Goal: Transaction & Acquisition: Purchase product/service

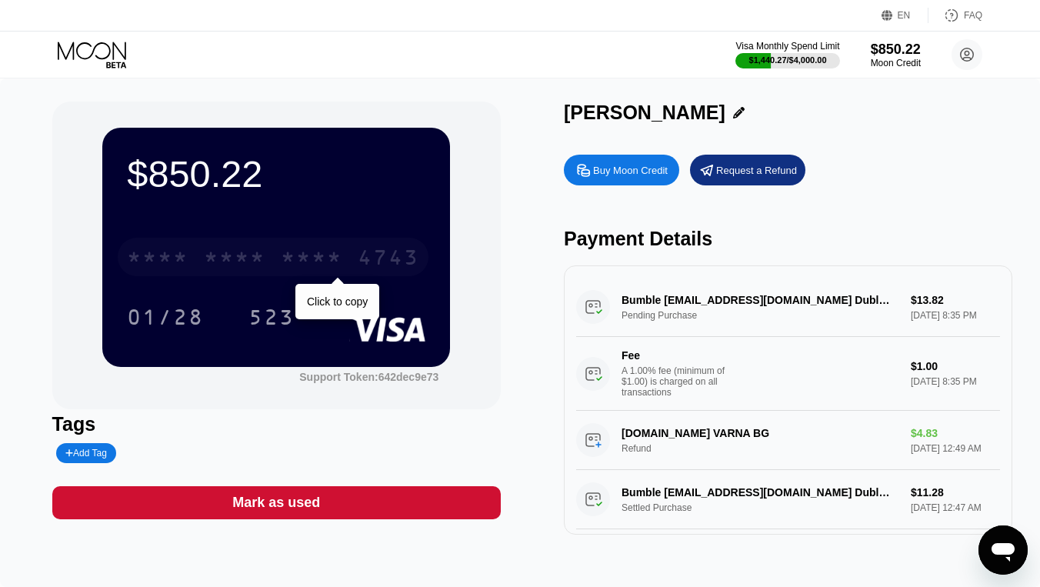
click at [310, 267] on div "* * * *" at bounding box center [312, 259] width 62 height 25
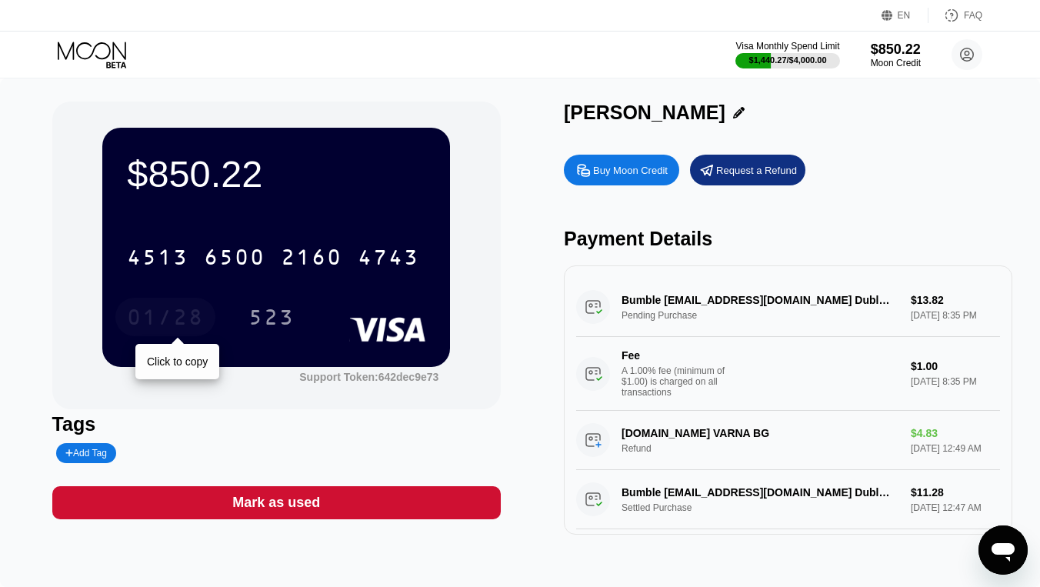
click at [159, 328] on div "01/28" at bounding box center [165, 319] width 77 height 25
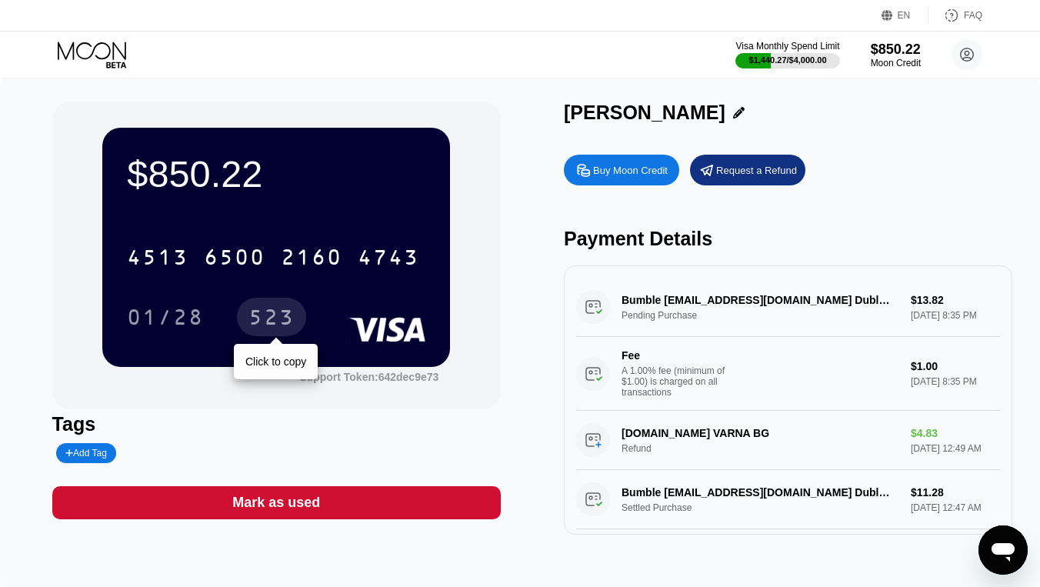
click at [269, 318] on div "523" at bounding box center [271, 319] width 46 height 25
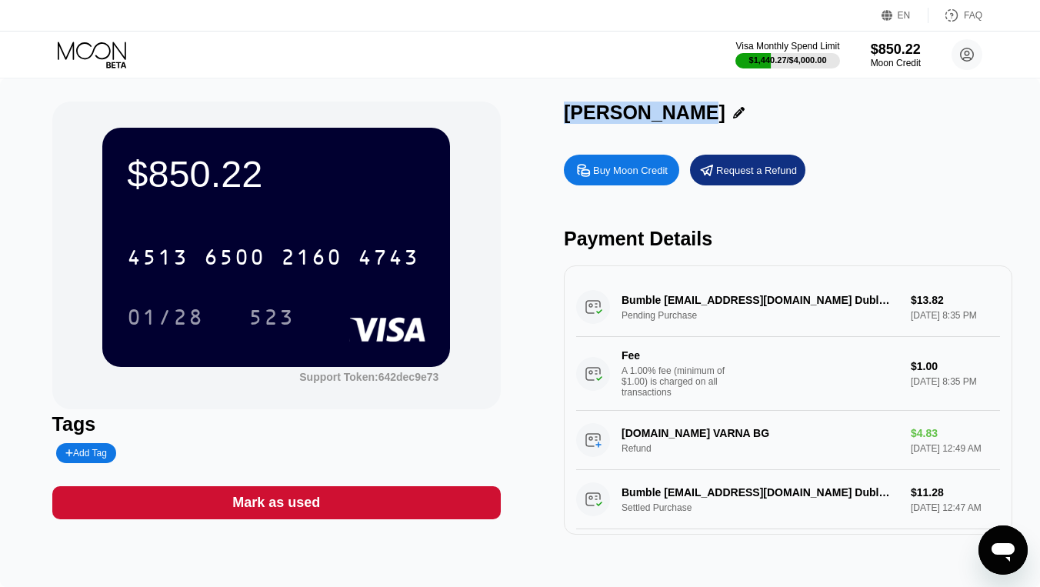
drag, startPoint x: 552, startPoint y: 113, endPoint x: 660, endPoint y: 116, distance: 107.7
click at [660, 116] on div "$850.22 4513 6500 2160 4743 01/28 523 Support Token: 642dec9e73 Tags Add Tag Ma…" at bounding box center [520, 317] width 936 height 433
copy div "[PERSON_NAME]"
click at [889, 54] on div "$850.22" at bounding box center [896, 49] width 52 height 16
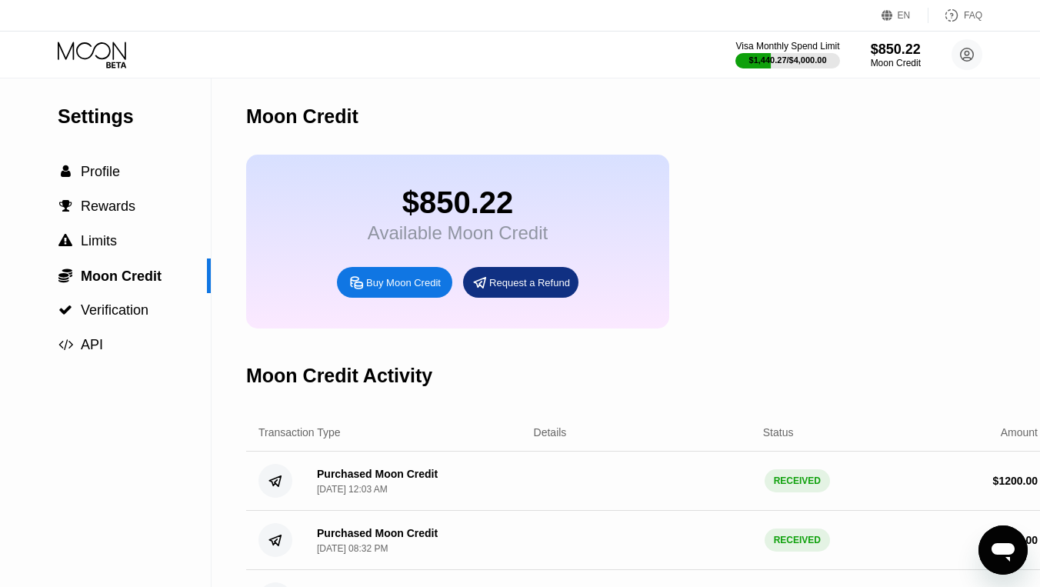
click at [419, 287] on div "Buy Moon Credit" at bounding box center [403, 282] width 75 height 13
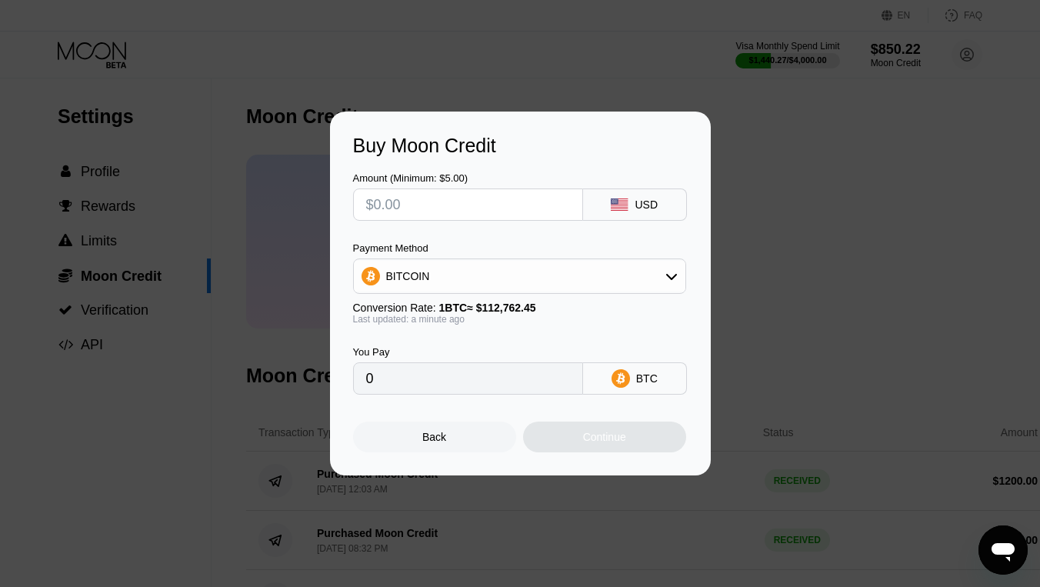
click at [503, 204] on input "text" at bounding box center [468, 204] width 204 height 31
click at [488, 276] on div "BITCOIN" at bounding box center [519, 276] width 331 height 31
click at [461, 344] on div "USDT on TRON" at bounding box center [520, 352] width 324 height 31
type input "0.00"
click at [417, 219] on div "Amount (Minimum: $5.00)" at bounding box center [468, 196] width 230 height 48
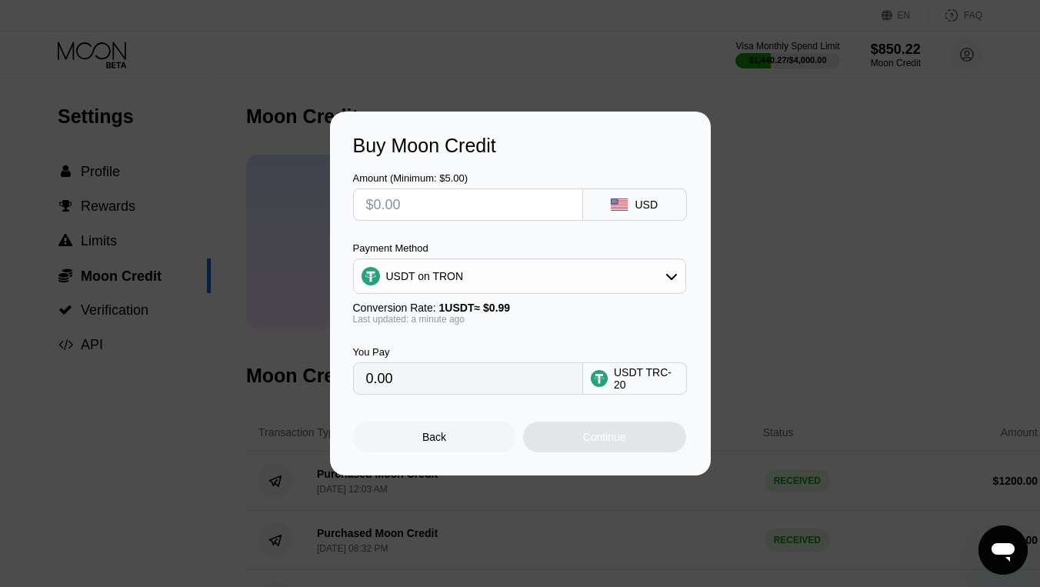
click at [422, 208] on input "text" at bounding box center [468, 204] width 204 height 31
type input "$8"
type input "8.08"
type input "$80"
type input "80.81"
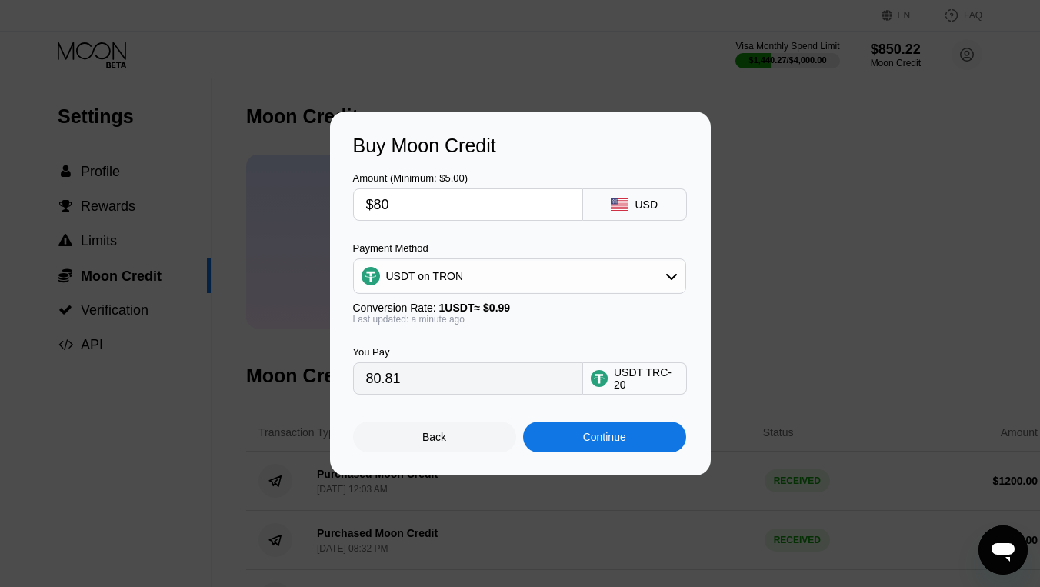
type input "$800"
type input "808.08"
type input "$80"
type input "80.81"
type input "$8"
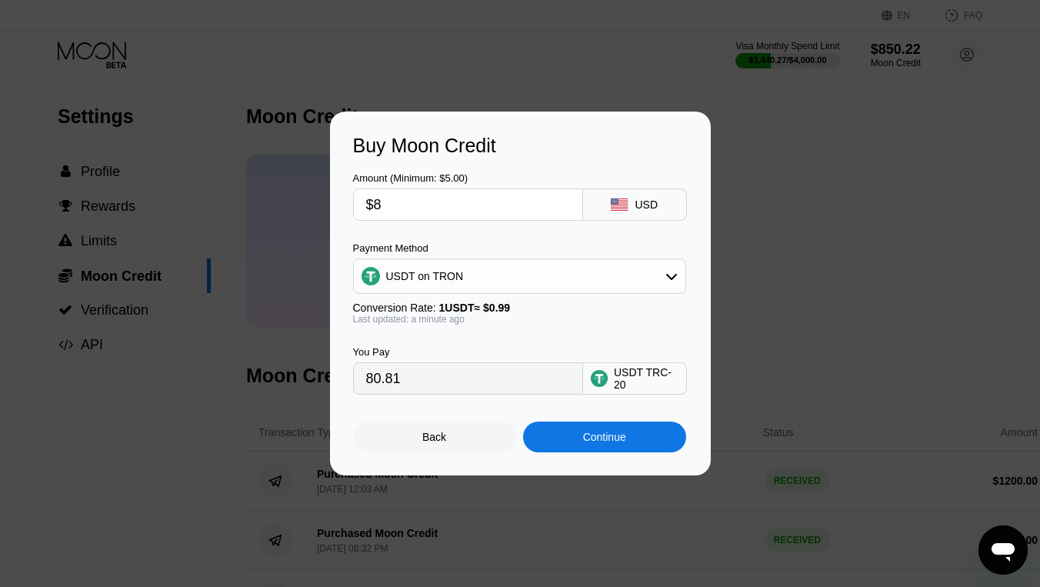
type input "8.08"
type input "0.00"
type input "$1"
type input "1.01"
type input "$12"
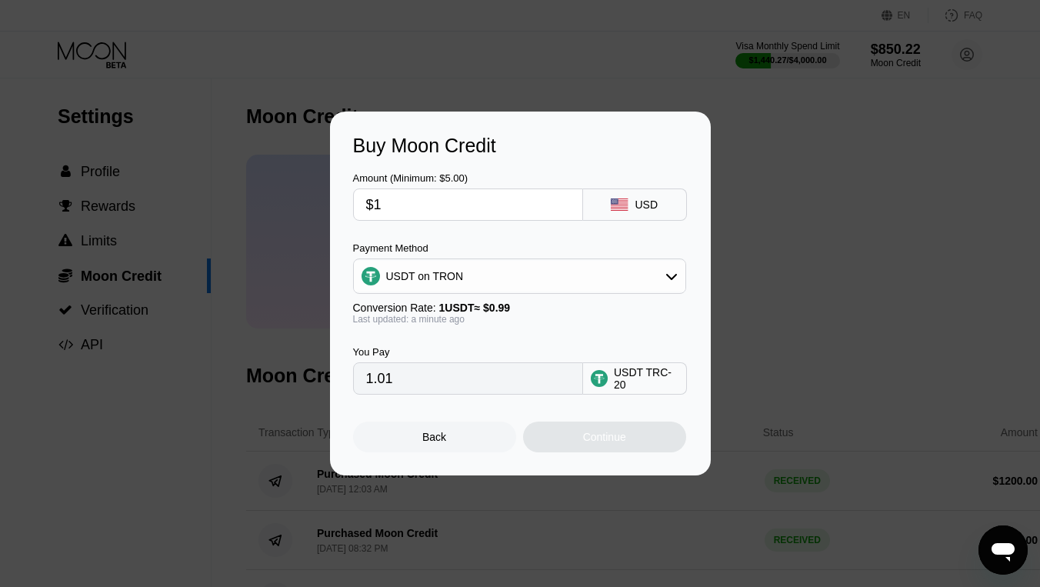
type input "12.12"
type input "$120"
type input "121.21"
type input "$1200"
type input "1212.12"
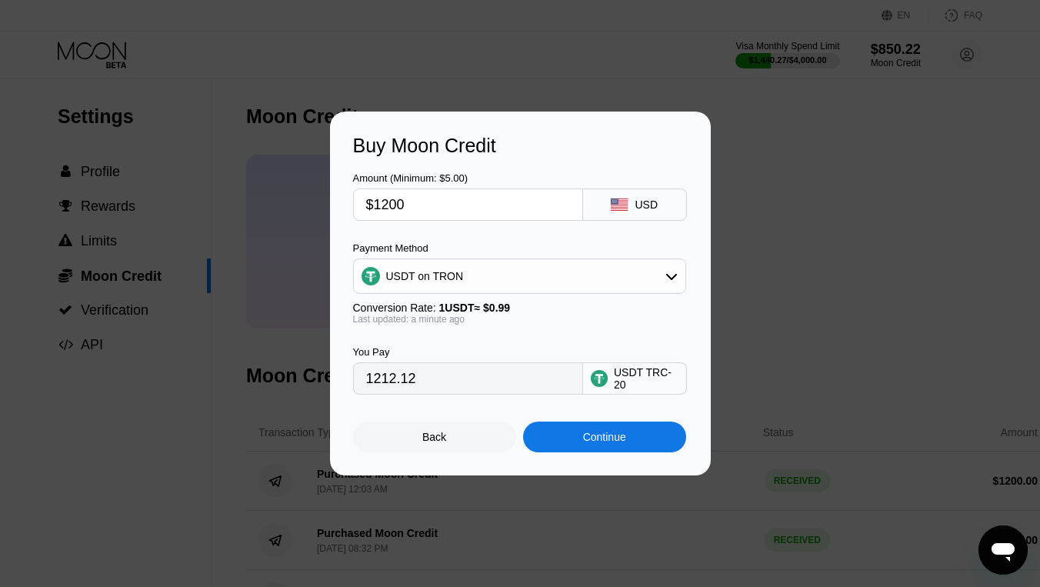
type input "$1200"
click at [339, 322] on div "Buy Moon Credit Amount (Minimum: $5.00) $1200 USD Payment Method USDT on TRON C…" at bounding box center [520, 293] width 381 height 364
drag, startPoint x: 571, startPoint y: 428, endPoint x: 545, endPoint y: 326, distance: 105.5
click at [545, 326] on div "Amount (Minimum: $5.00) $1200 USD Payment Method USDT on TRON Conversion Rate: …" at bounding box center [520, 304] width 334 height 295
click at [547, 328] on div "You Pay 1212.12 USDT TRC-20" at bounding box center [520, 359] width 334 height 70
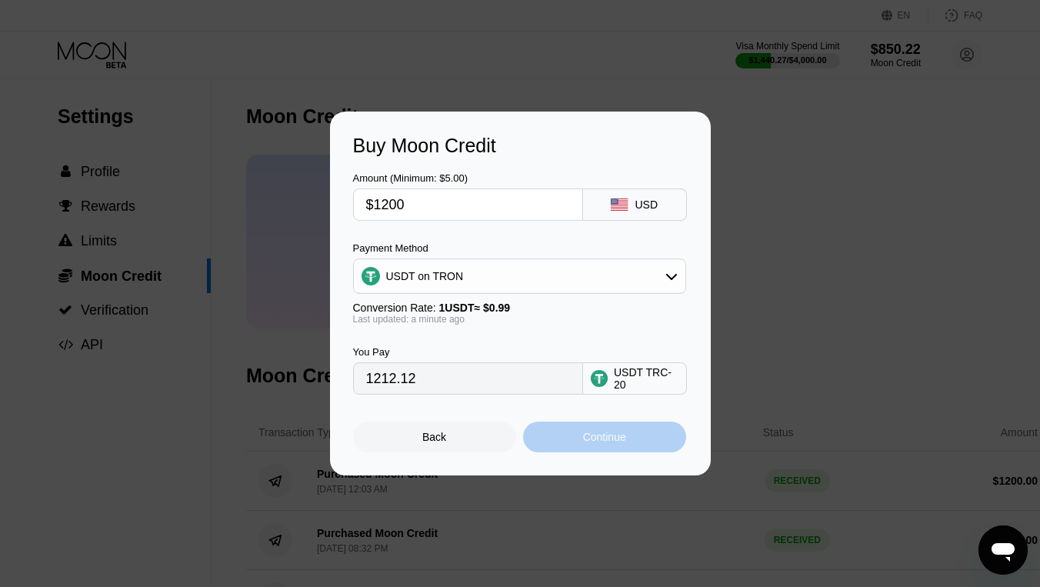
click at [577, 432] on div "Continue" at bounding box center [604, 436] width 163 height 31
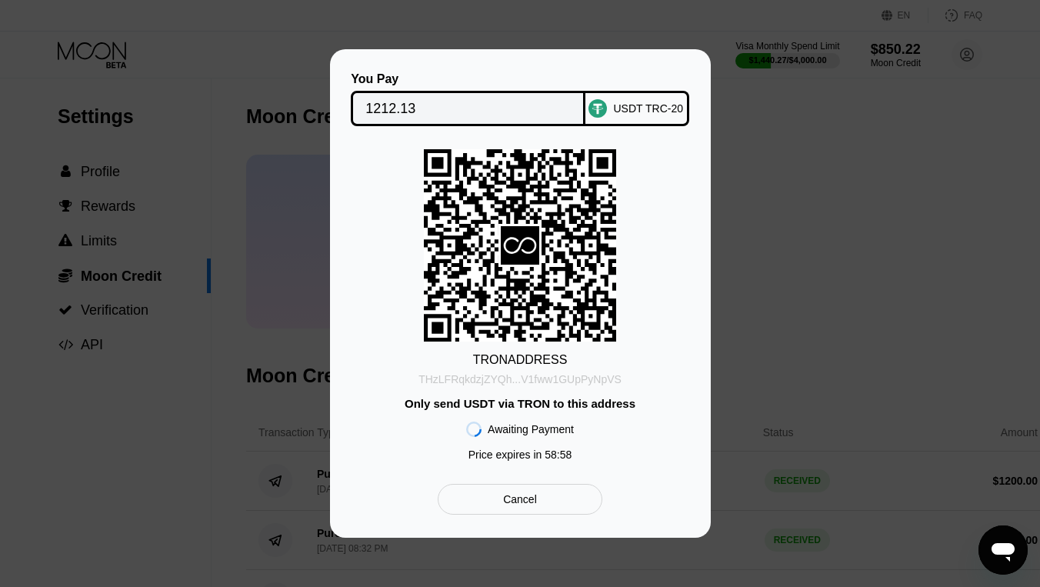
click at [515, 374] on div "THzLFRqkdzjZYQh...V1fww1GUpPyNpVS" at bounding box center [519, 379] width 203 height 12
